Goal: Task Accomplishment & Management: Use online tool/utility

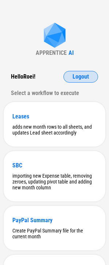
click at [82, 75] on span "Logout" at bounding box center [81, 77] width 16 height 6
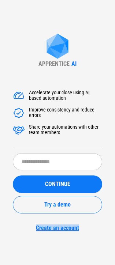
click at [93, 257] on div "APPRENTICE AI Accelerate your close using AI based automation Improve consisten…" at bounding box center [57, 132] width 115 height 265
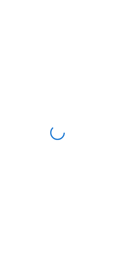
click at [15, 112] on div at bounding box center [57, 132] width 115 height 265
